Goal: Find contact information: Find contact information

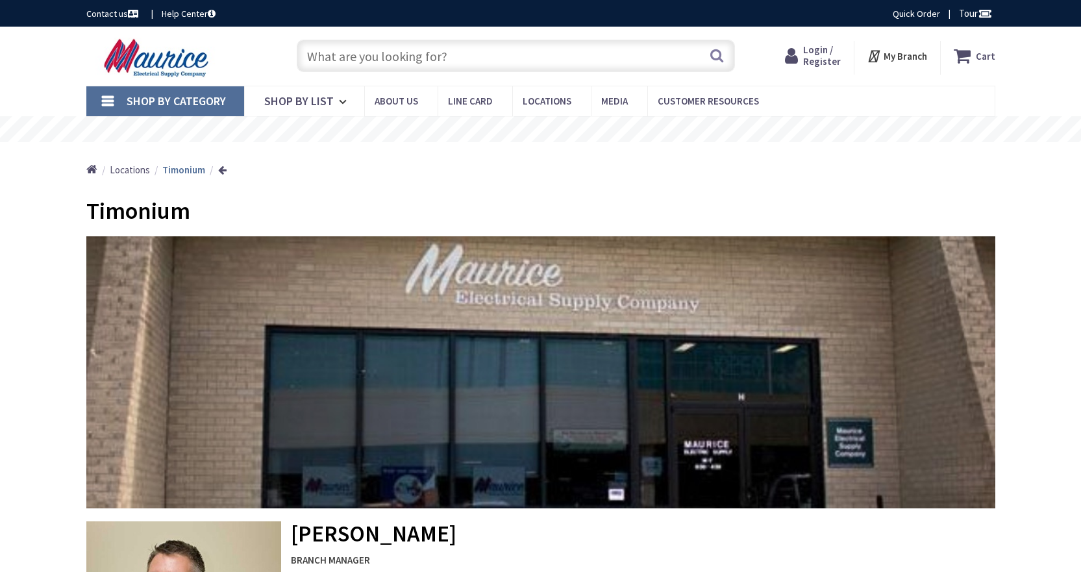
type input "York Rd, [PERSON_NAME][GEOGRAPHIC_DATA], [GEOGRAPHIC_DATA]"
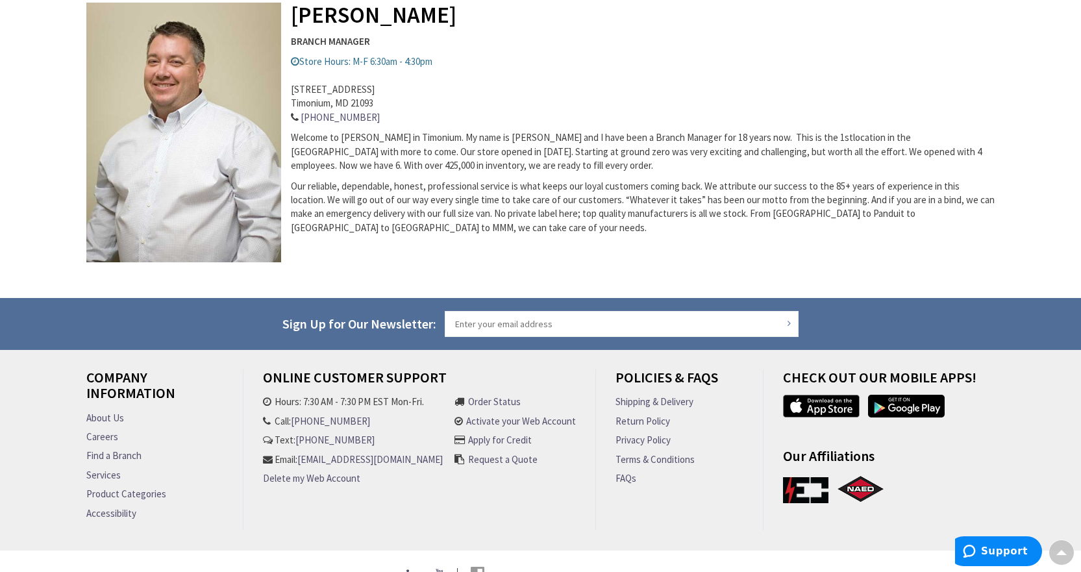
scroll to position [549, 0]
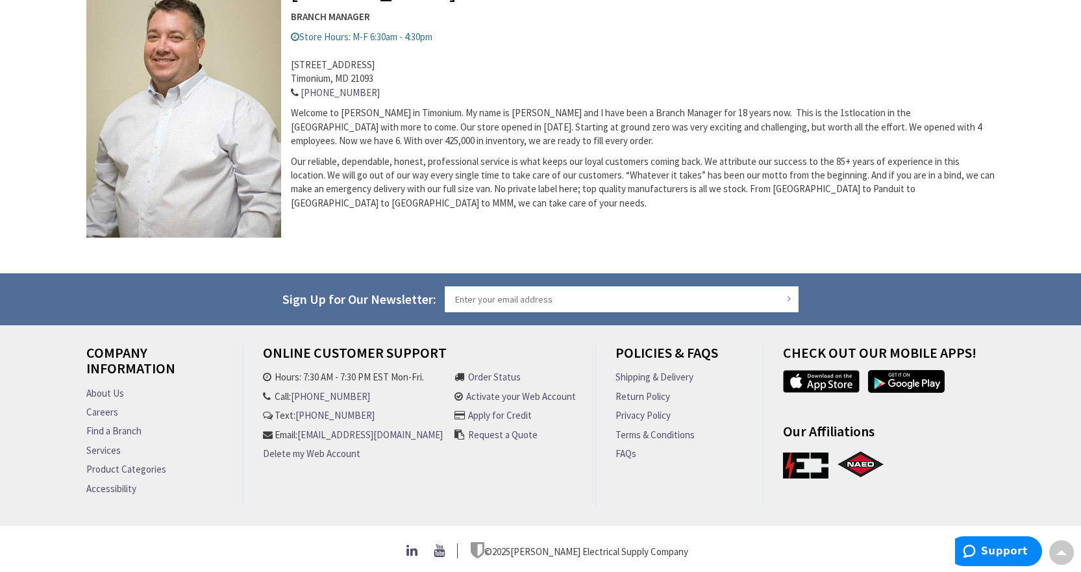
click at [334, 442] on link "[EMAIL_ADDRESS][DOMAIN_NAME]" at bounding box center [369, 435] width 145 height 14
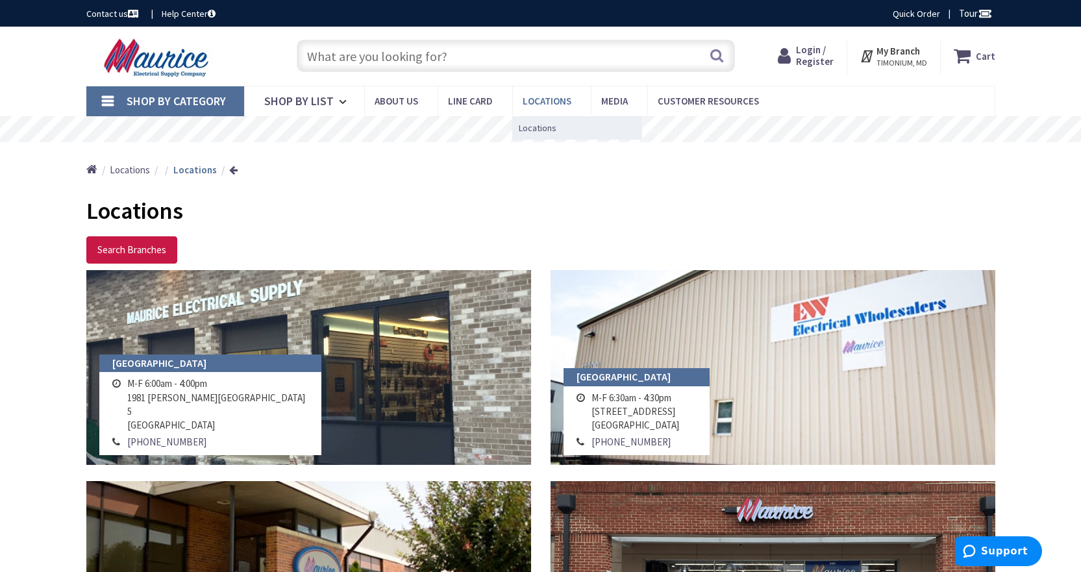
click at [539, 102] on span "Locations" at bounding box center [547, 101] width 49 height 12
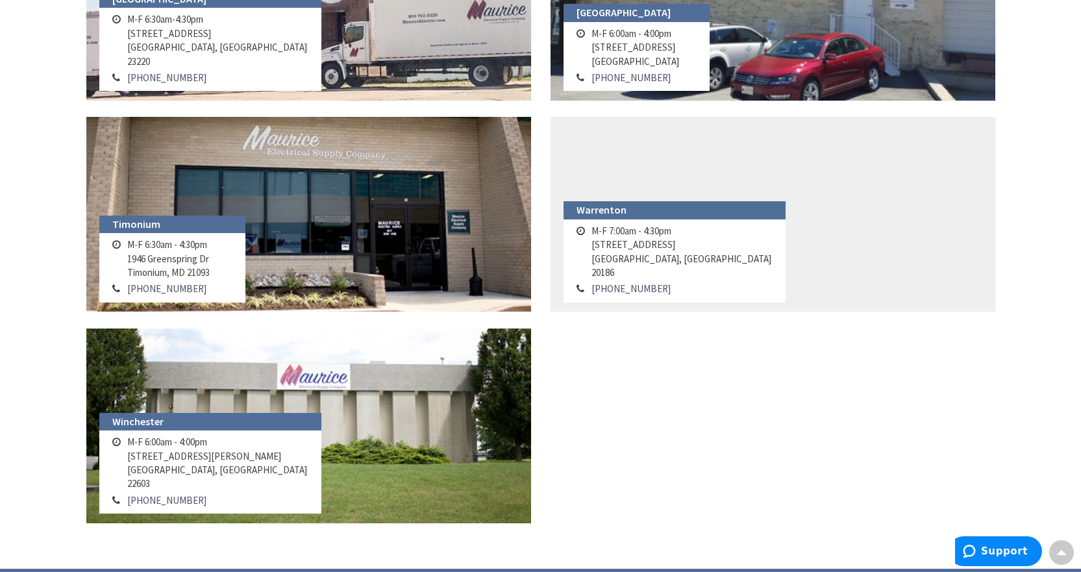
scroll to position [1429, 0]
